Goal: Information Seeking & Learning: Learn about a topic

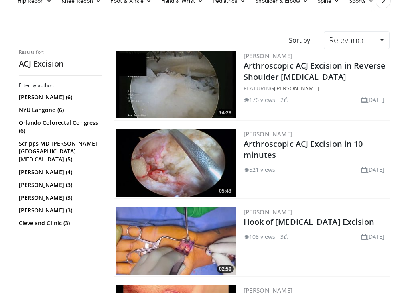
scroll to position [61, 0]
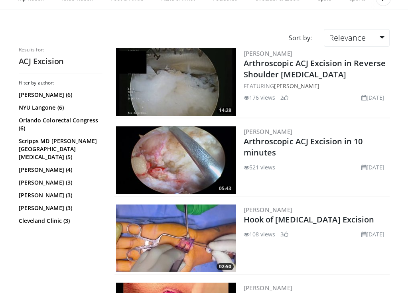
click at [187, 164] on img at bounding box center [176, 161] width 120 height 68
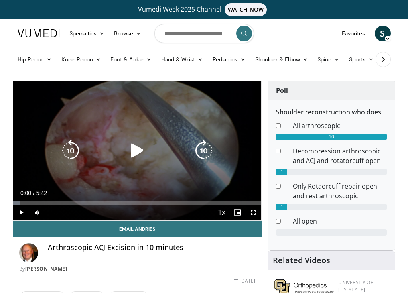
click at [137, 147] on icon "Video Player" at bounding box center [137, 151] width 22 height 22
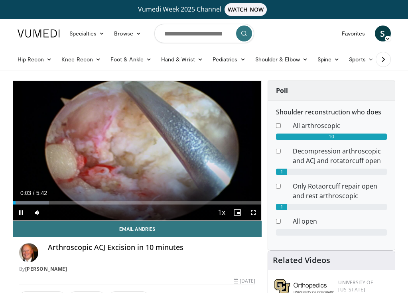
click at [252, 210] on span "Video Player" at bounding box center [254, 213] width 16 height 16
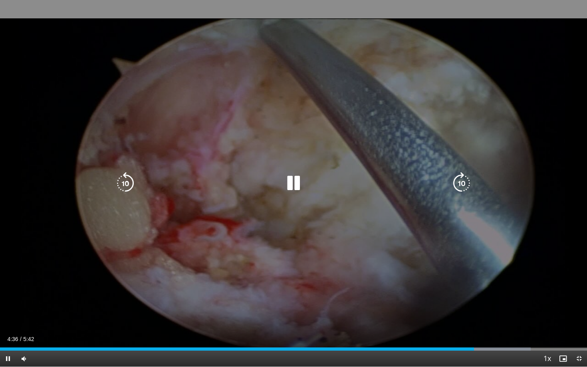
click at [289, 188] on icon "Video Player" at bounding box center [293, 183] width 22 height 22
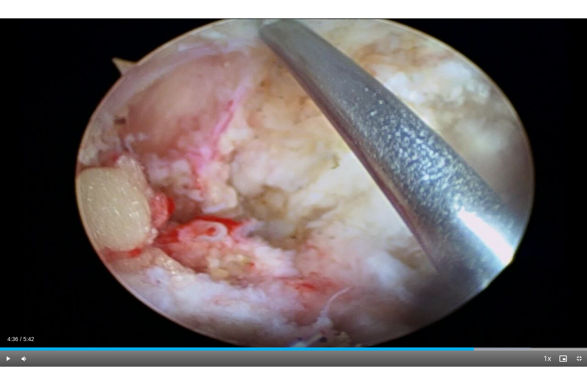
click at [408, 293] on span "Video Player" at bounding box center [579, 359] width 16 height 16
